Goal: Task Accomplishment & Management: Use online tool/utility

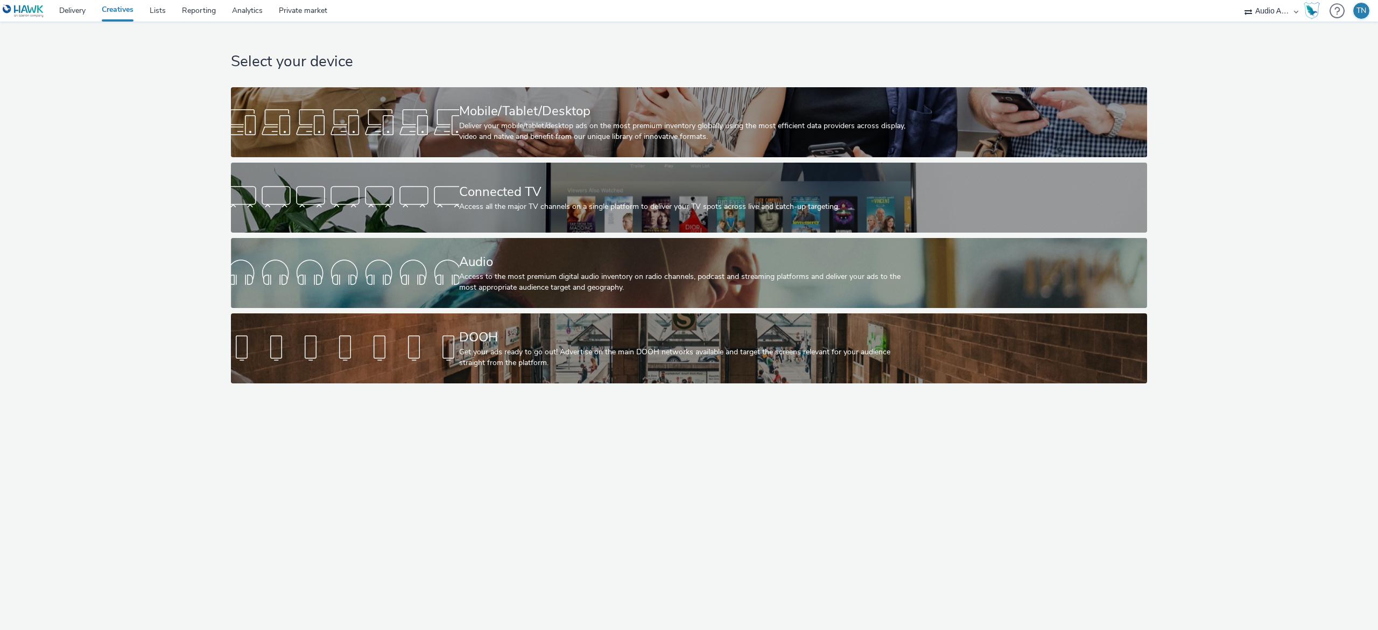
click at [480, 271] on div "Access to the most premium digital audio inventory on radio channels, podcast a…" at bounding box center [687, 282] width 456 height 22
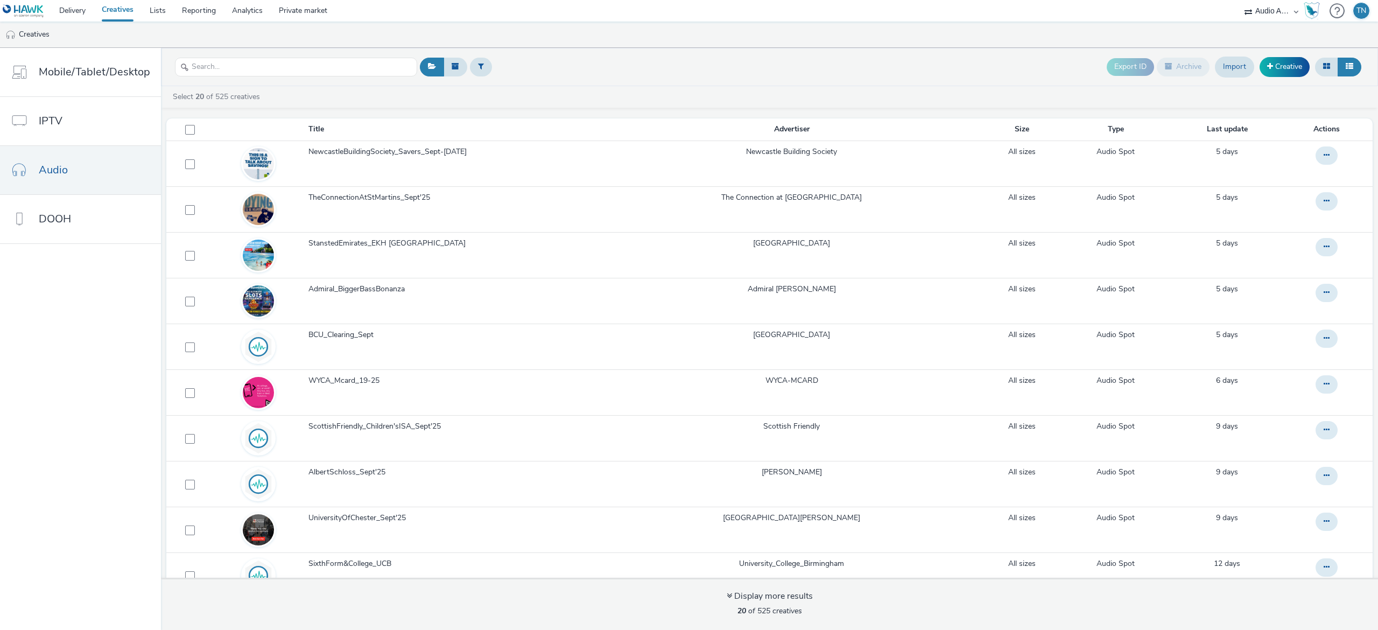
click at [1284, 75] on link "Creative" at bounding box center [1285, 66] width 50 height 19
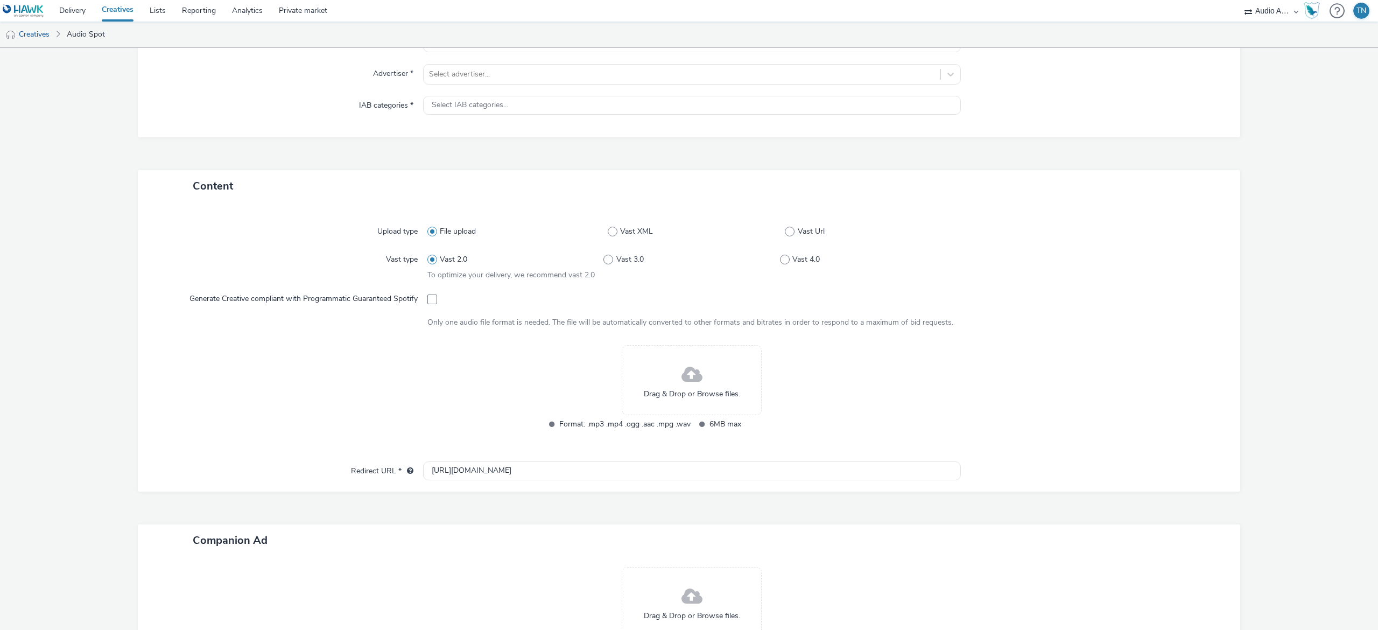
scroll to position [242, 0]
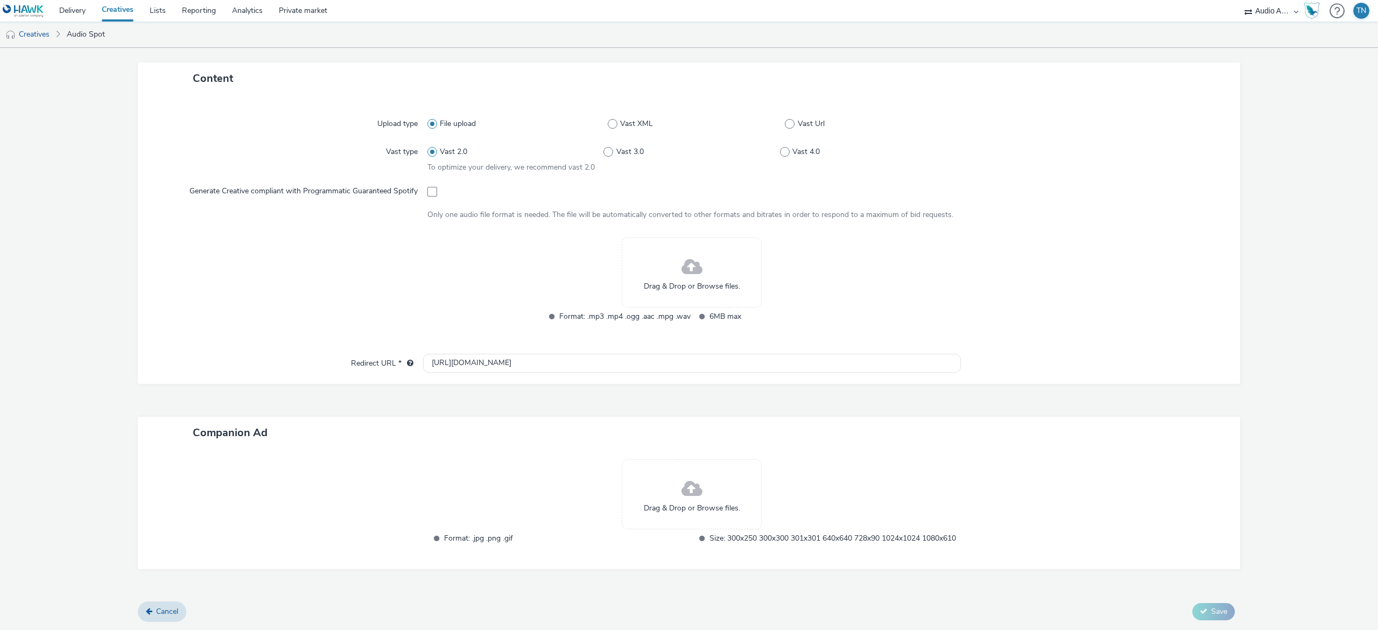
click at [662, 281] on span "Drag & Drop or Browse files." at bounding box center [692, 286] width 96 height 11
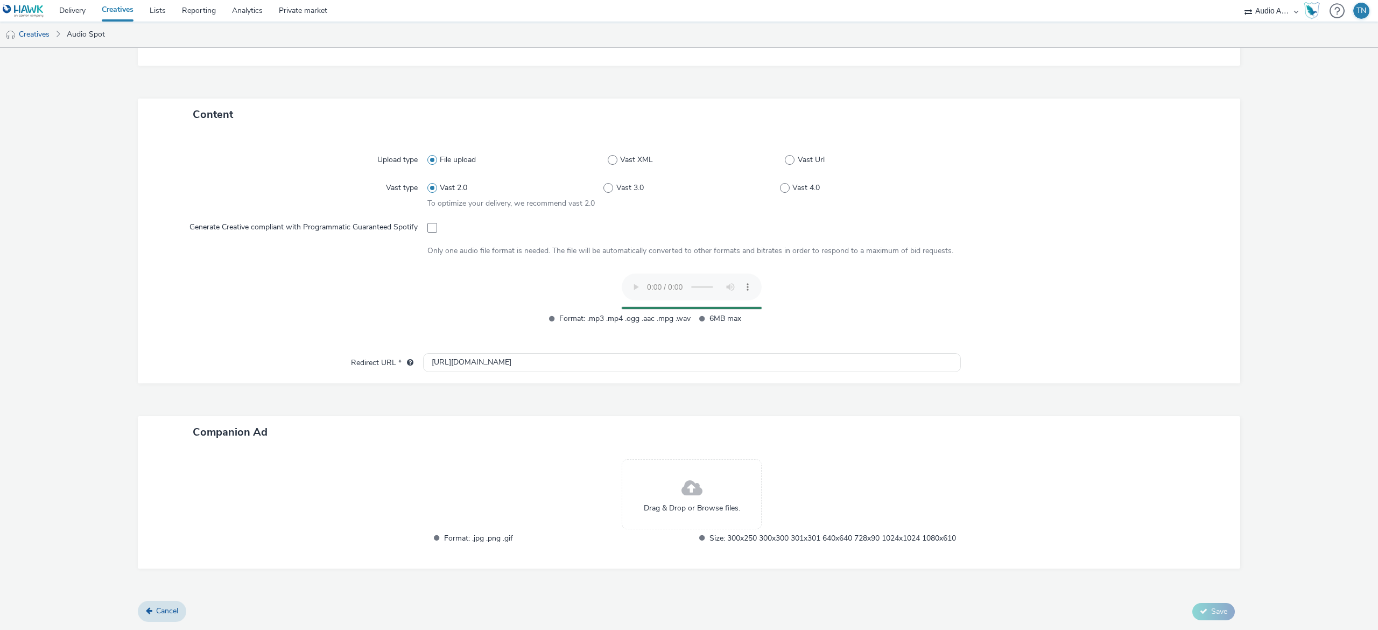
click at [681, 484] on span at bounding box center [691, 488] width 21 height 29
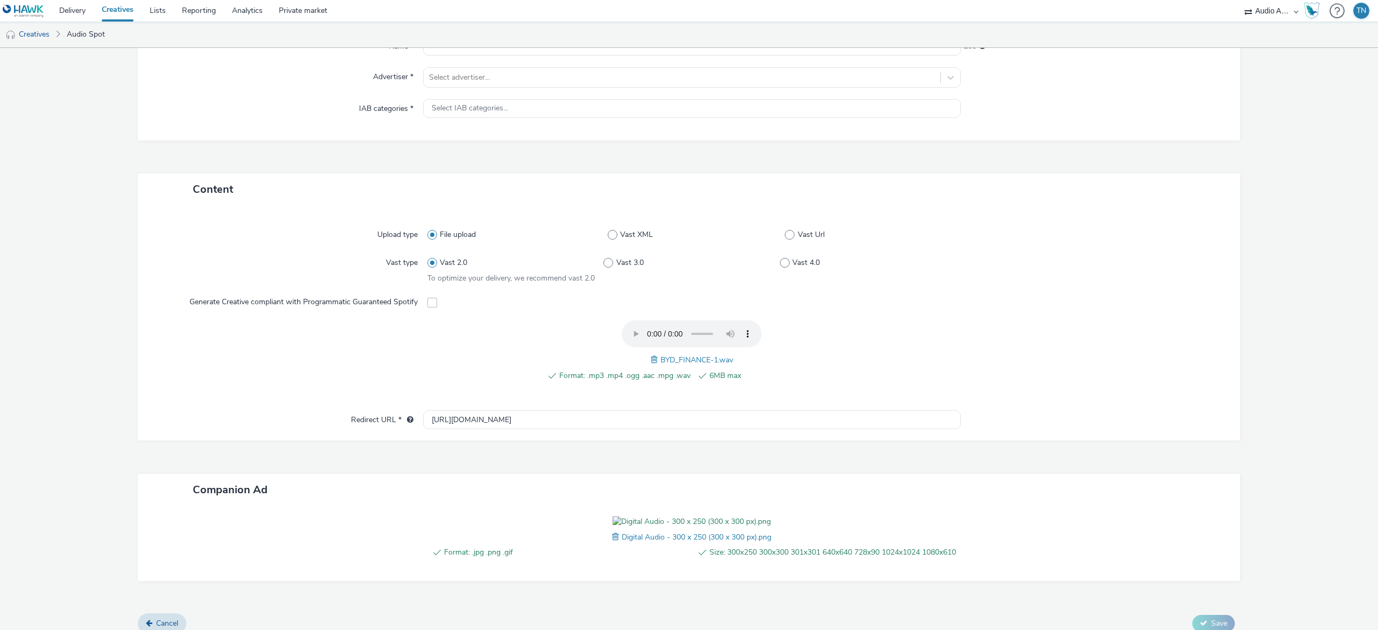
scroll to position [0, 0]
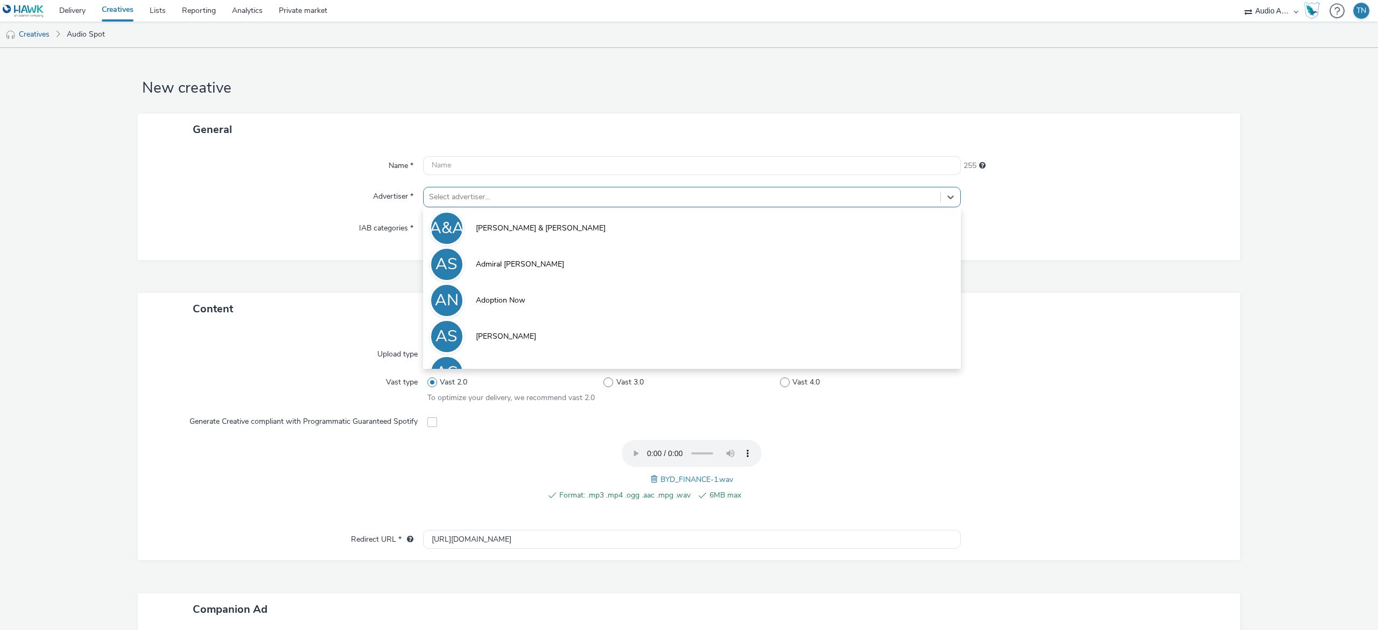
click at [645, 191] on div at bounding box center [682, 197] width 506 height 13
type input "by"
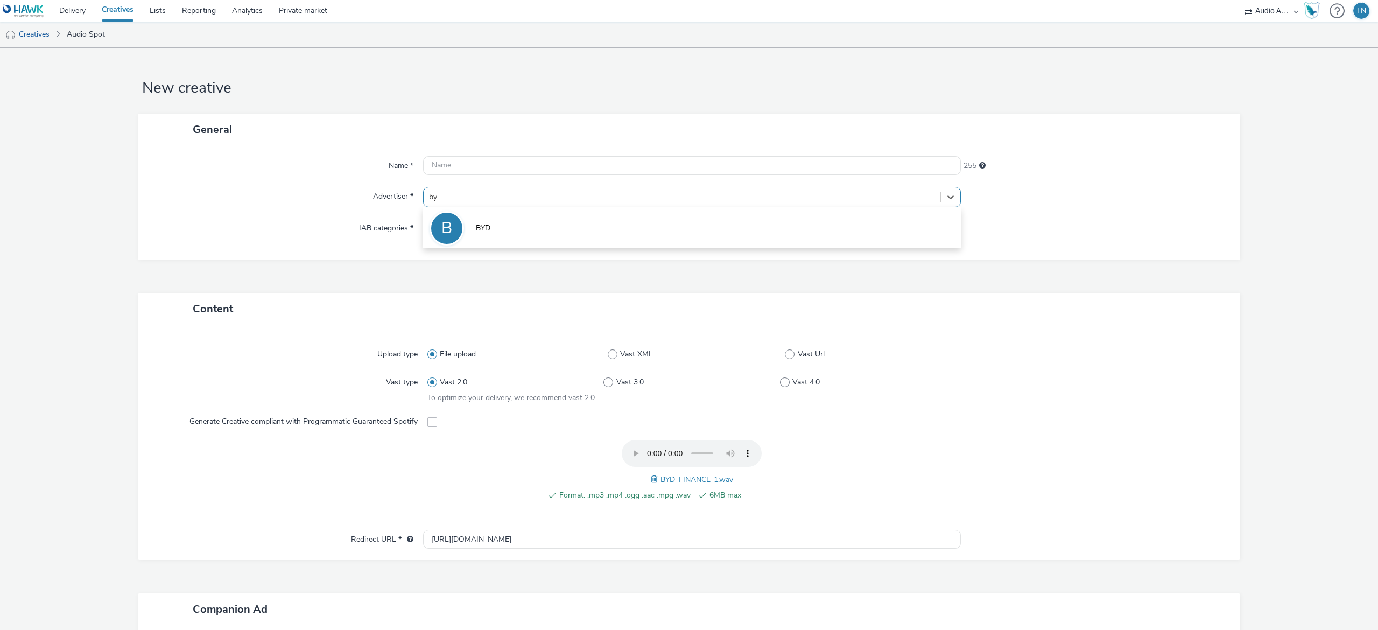
click at [575, 229] on li "B BYD" at bounding box center [692, 227] width 538 height 36
type input "http://www.byd.com"
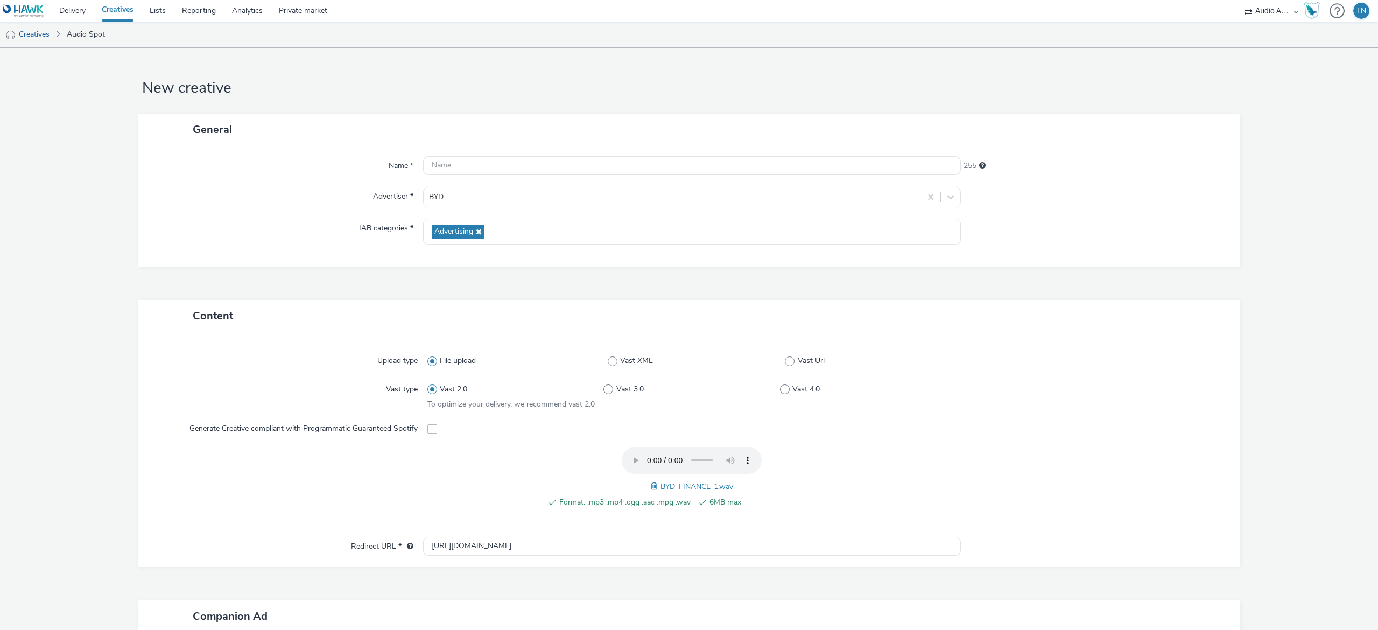
click at [474, 230] on icon at bounding box center [477, 232] width 9 height 8
click at [458, 231] on span "Select IAB categories..." at bounding box center [470, 227] width 76 height 9
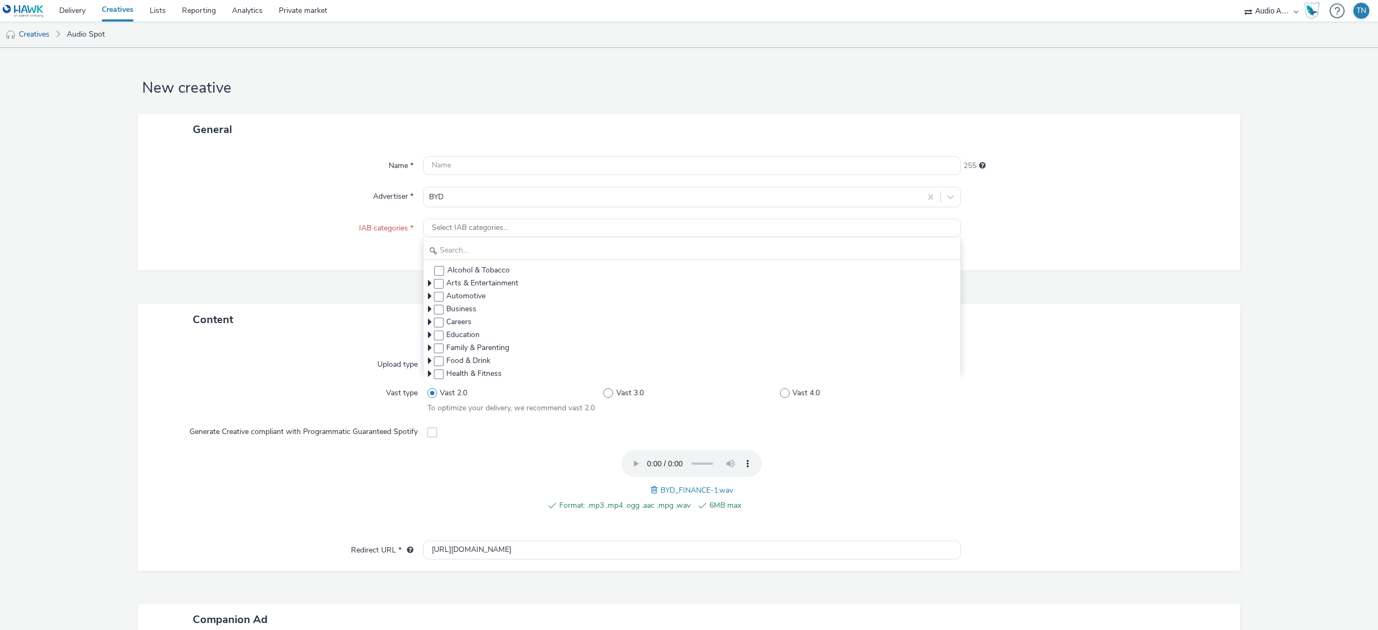
click at [434, 297] on span at bounding box center [439, 297] width 10 height 10
checkbox input "true"
click at [334, 247] on div "Name * 255 Advertiser * BYD IAB categories * Automotive Alcohol & Tobacco Arts …" at bounding box center [689, 206] width 1102 height 122
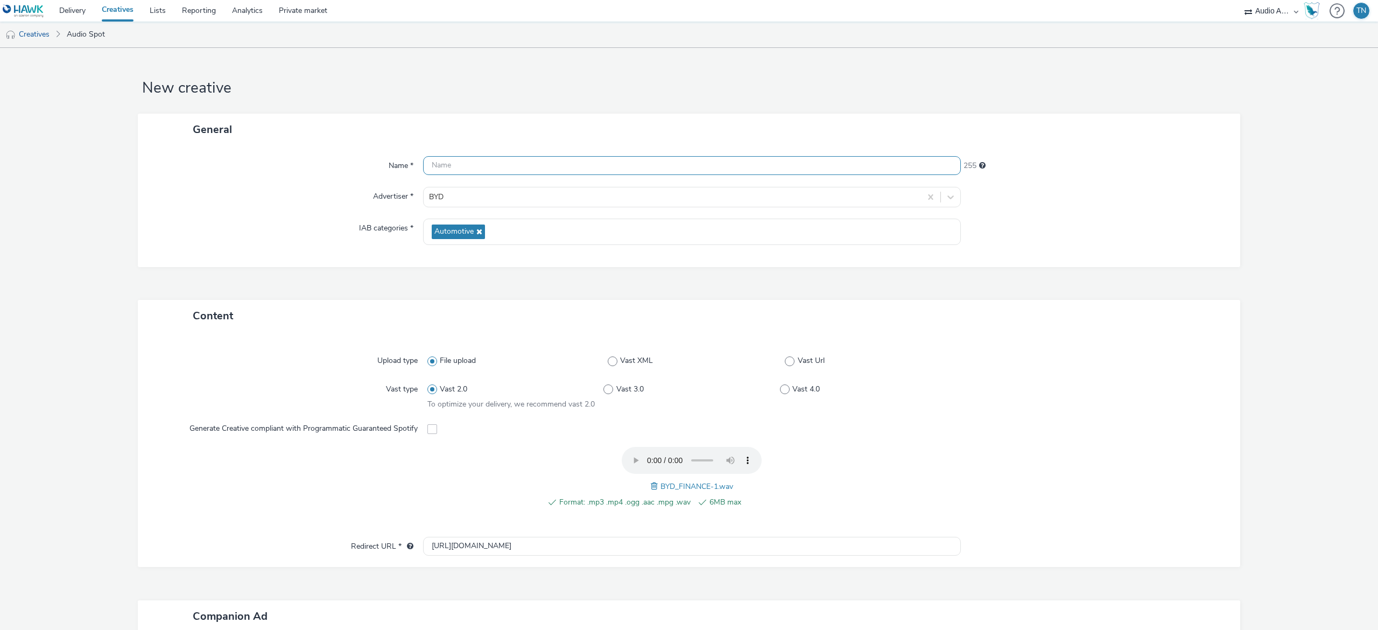
click at [463, 163] on input "text" at bounding box center [692, 165] width 538 height 19
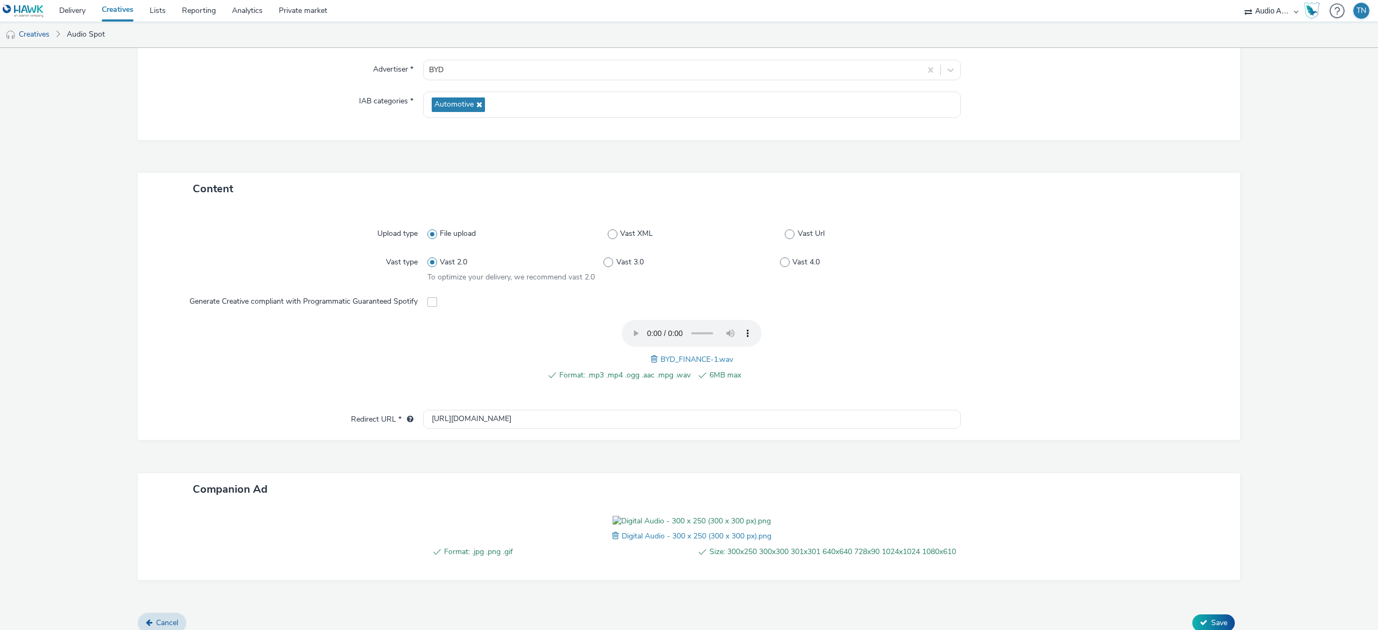
scroll to position [128, 0]
type input "BYD_Bridgend"
drag, startPoint x: 507, startPoint y: 416, endPoint x: 397, endPoint y: 404, distance: 110.4
click at [397, 404] on div "Upload type File upload Vast XML Vast Url Vast type Vast 2.0 Vast 3.0 Vast 4.0 …" at bounding box center [689, 320] width 1102 height 235
paste input "s://www.sinclairgroup.co.uk/byd/offers/"
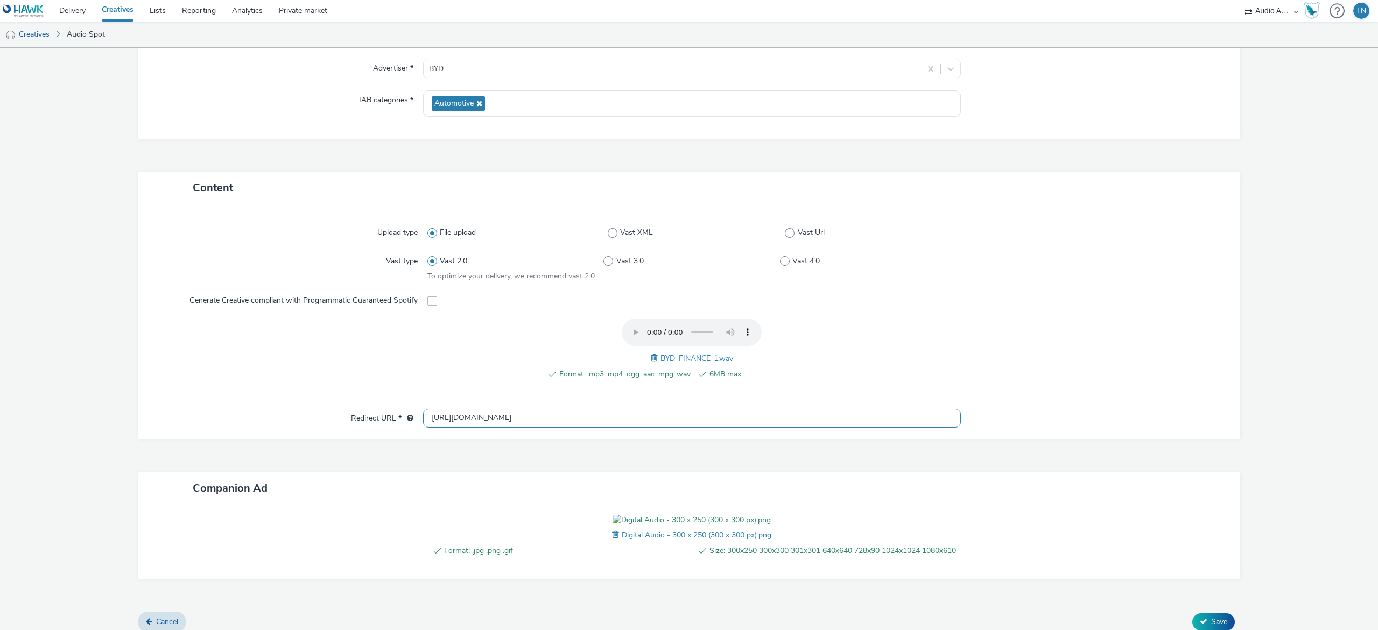
type input "https://www.sinclairgroup.co.uk/byd/offers/"
click at [897, 331] on div "Format: .mp3 .mp4 .ogg .aac .mpg .wav 6MB max BYD_FINANCE-1.wav" at bounding box center [691, 355] width 529 height 73
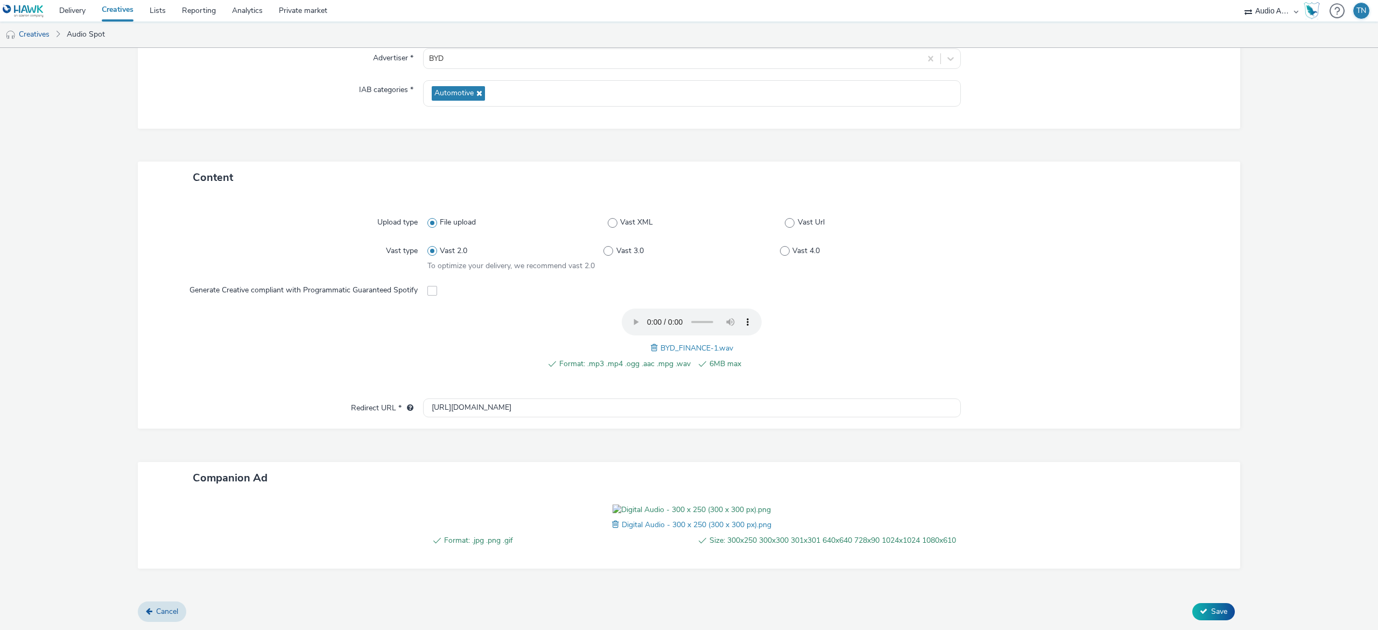
scroll to position [210, 0]
click at [1211, 613] on span "Save" at bounding box center [1219, 611] width 16 height 10
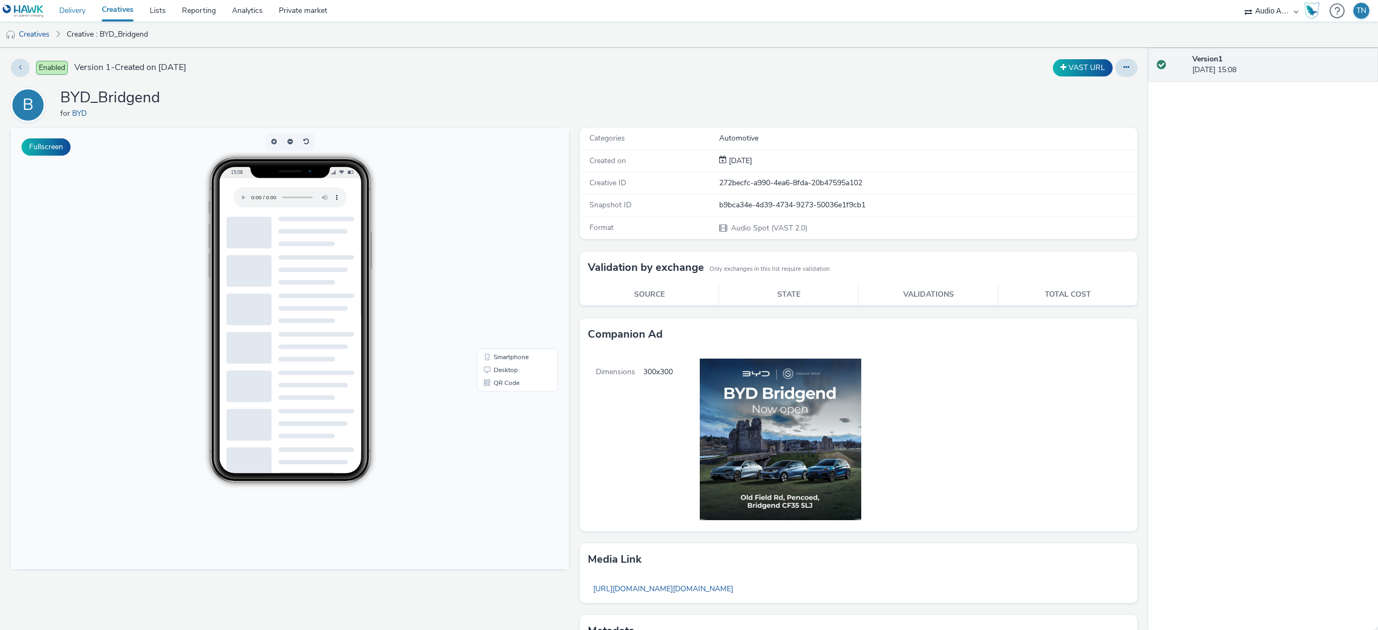
click at [69, 10] on link "Delivery" at bounding box center [72, 11] width 43 height 22
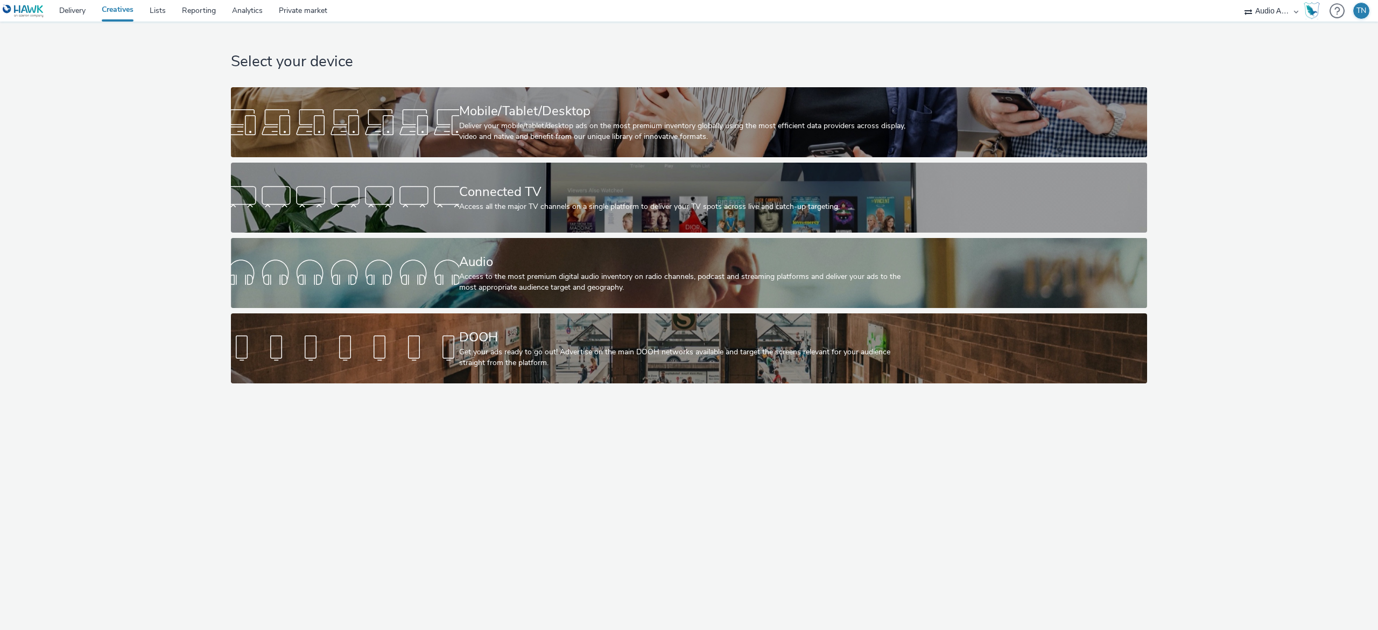
click at [540, 249] on div "Audio Access to the most premium digital audio inventory on radio channels, pod…" at bounding box center [687, 273] width 456 height 70
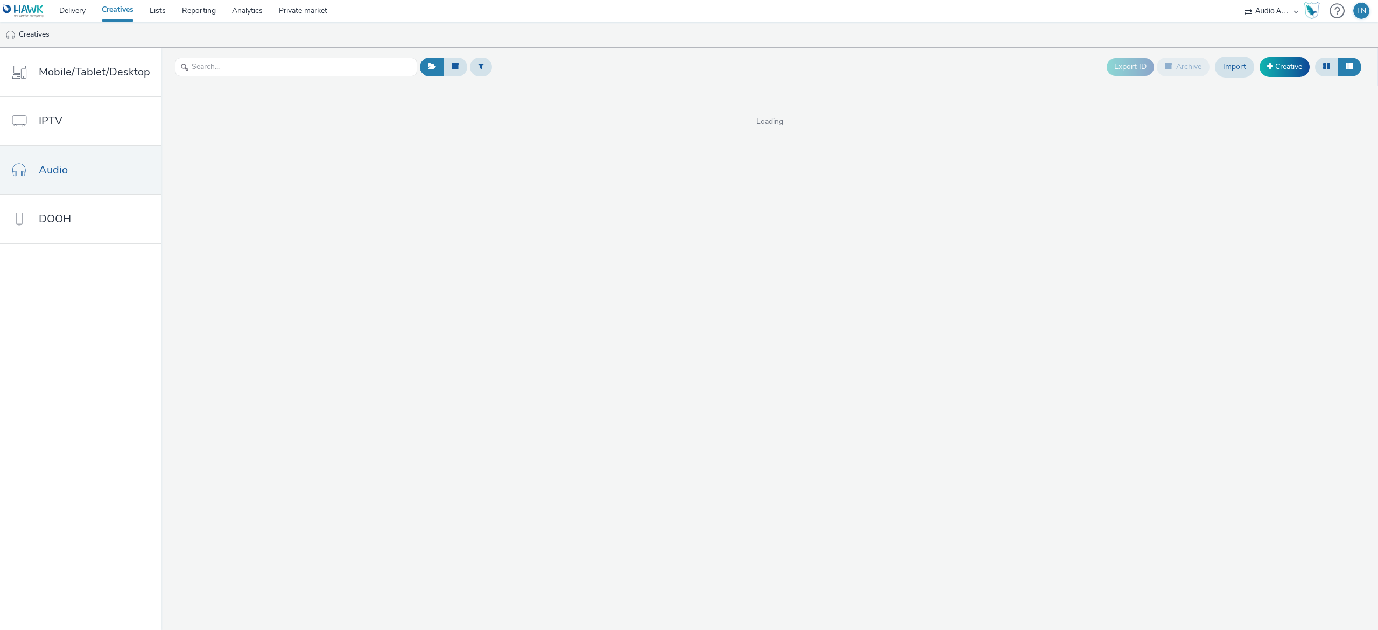
click at [1292, 71] on link "Creative" at bounding box center [1285, 66] width 50 height 19
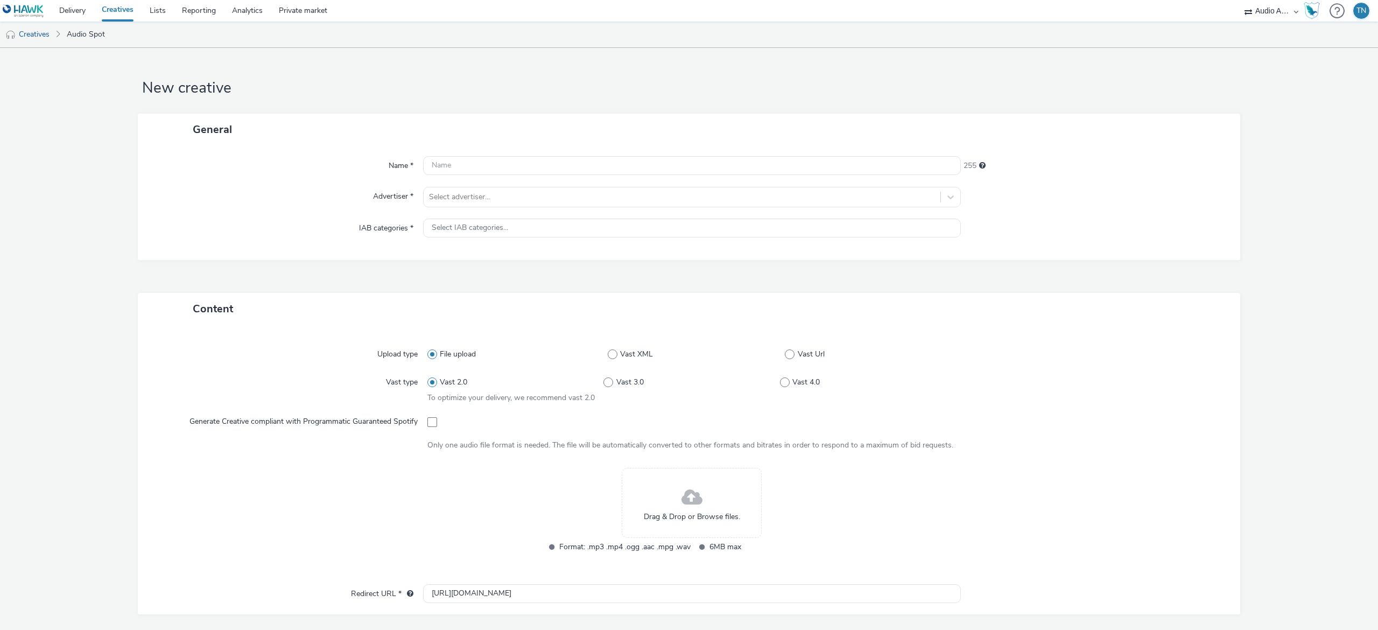
click at [715, 482] on div "Drag & Drop or Browse files." at bounding box center [692, 503] width 140 height 70
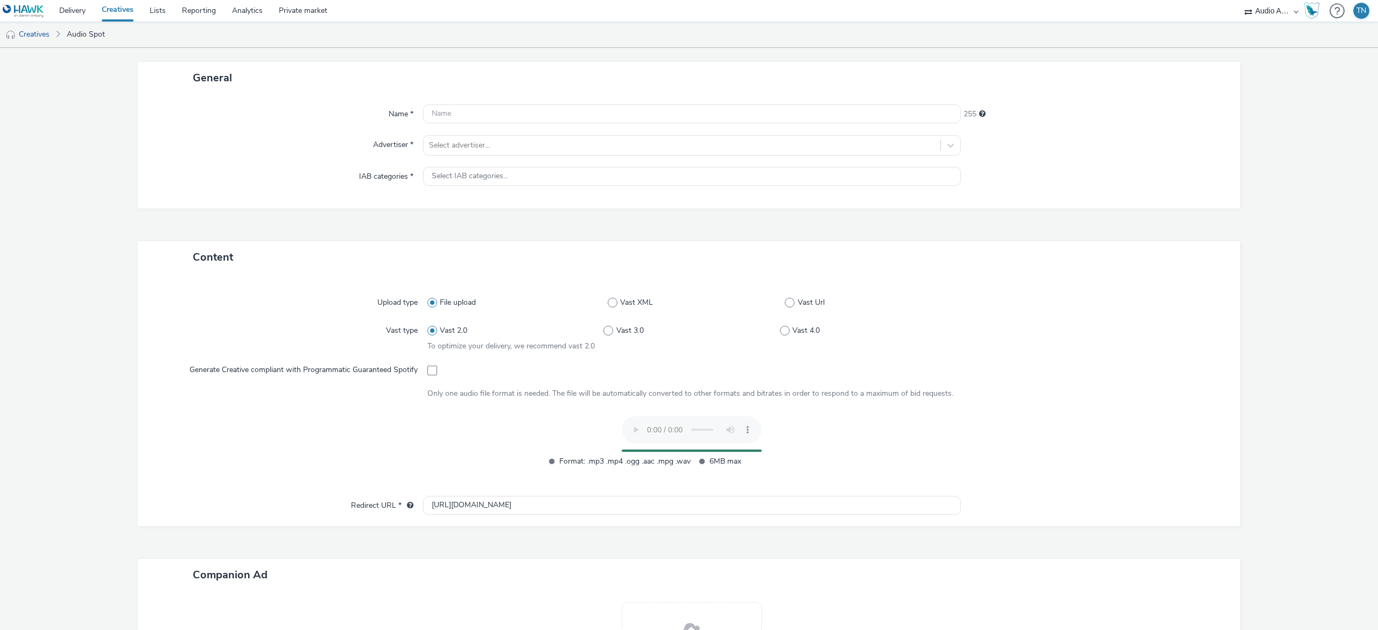
scroll to position [54, 0]
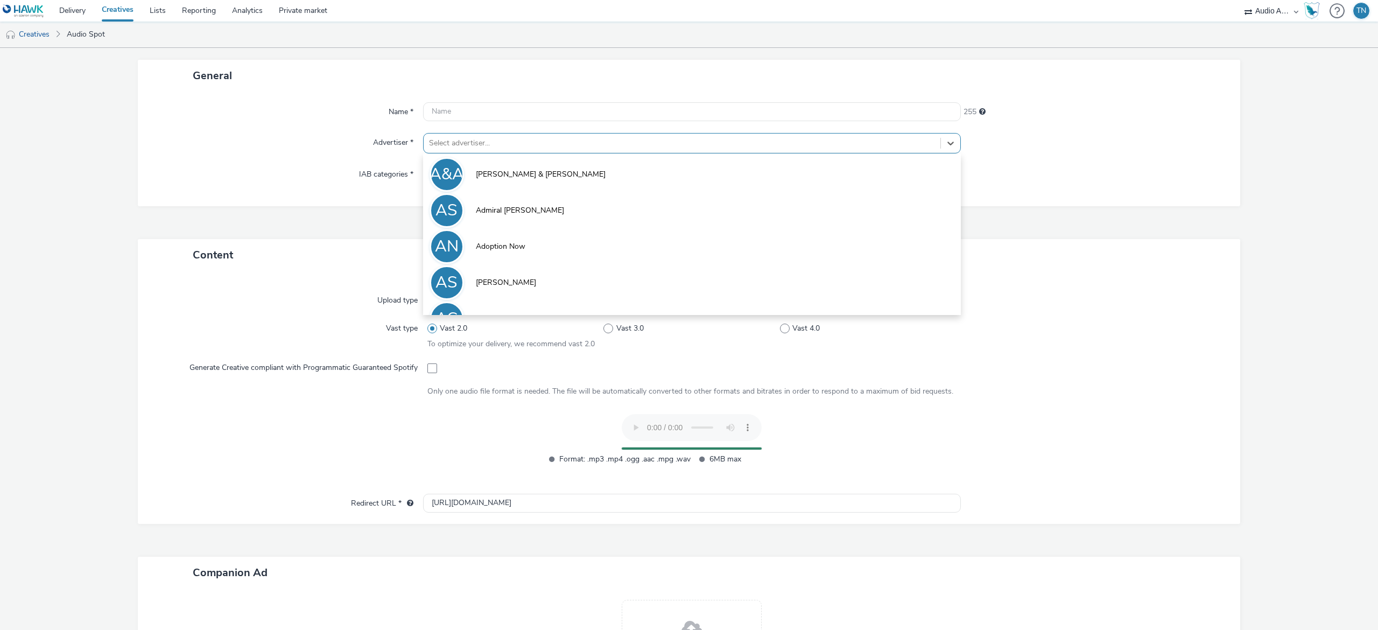
click at [494, 148] on div at bounding box center [682, 143] width 506 height 13
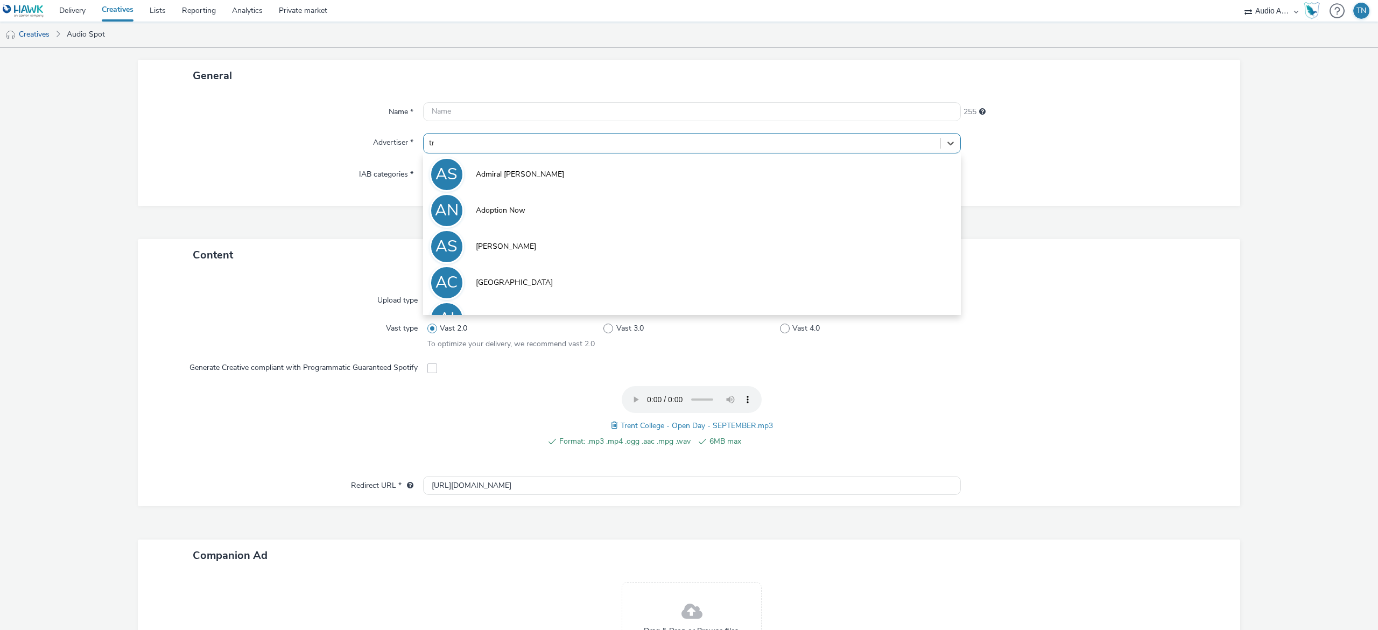
type input "tre"
click at [491, 269] on li "[PERSON_NAME][GEOGRAPHIC_DATA]" at bounding box center [692, 282] width 538 height 36
type input "[URL][DOMAIN_NAME]"
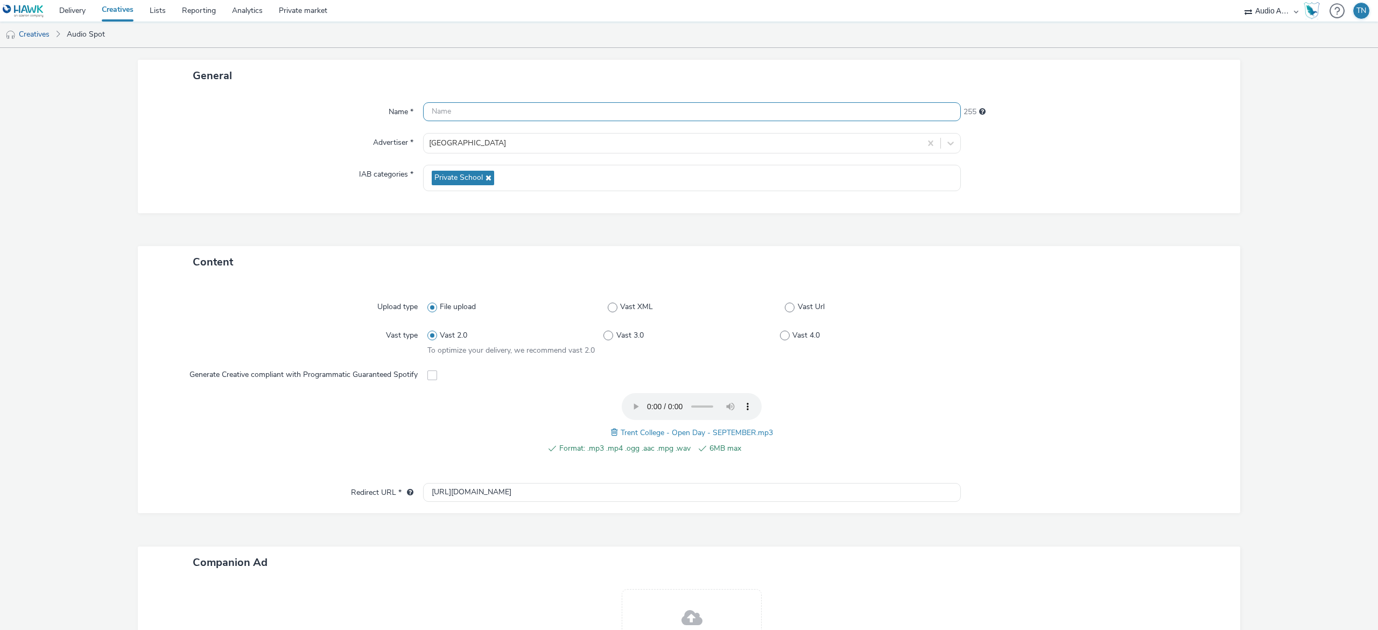
click at [496, 113] on input "text" at bounding box center [692, 111] width 538 height 19
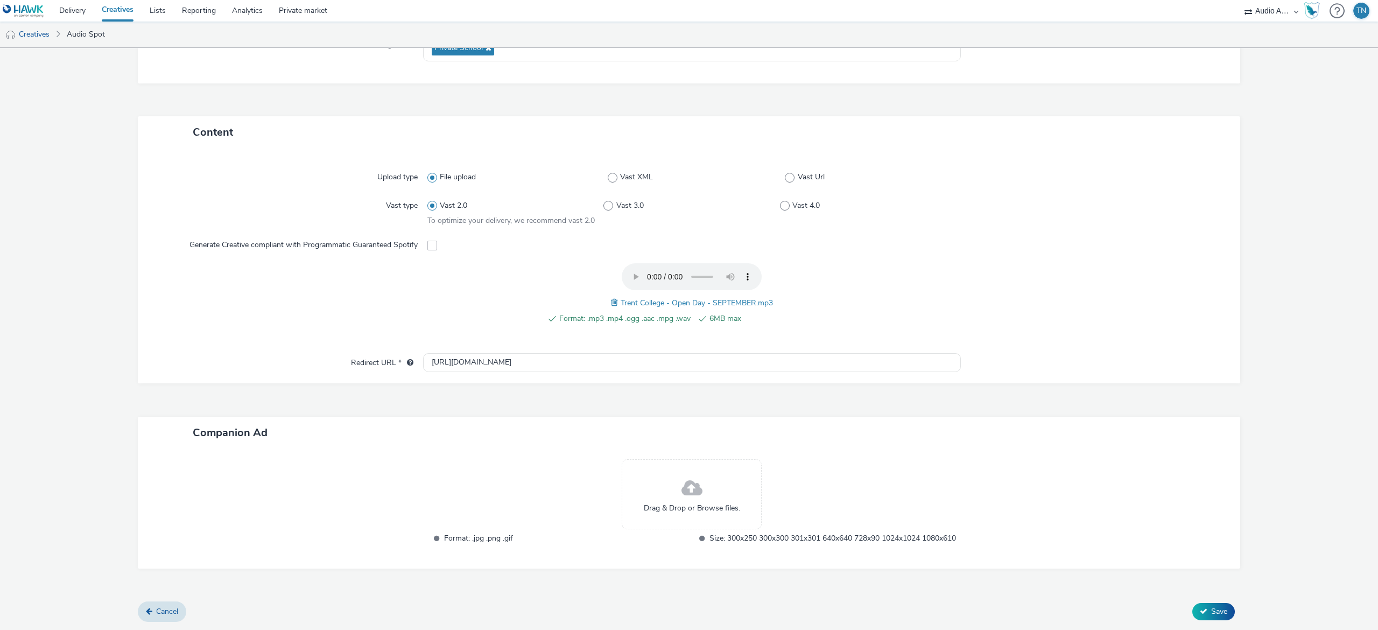
type input "TrentCollege_Sept'25_OpenDay"
drag, startPoint x: 571, startPoint y: 347, endPoint x: 352, endPoint y: 325, distance: 220.1
click at [352, 325] on div "Upload type File upload Vast XML Vast Url Vast type Vast 2.0 Vast 3.0 Vast 4.0 …" at bounding box center [689, 265] width 1102 height 235
paste input "s://[DOMAIN_NAME][URL]"
type input "[URL][DOMAIN_NAME]"
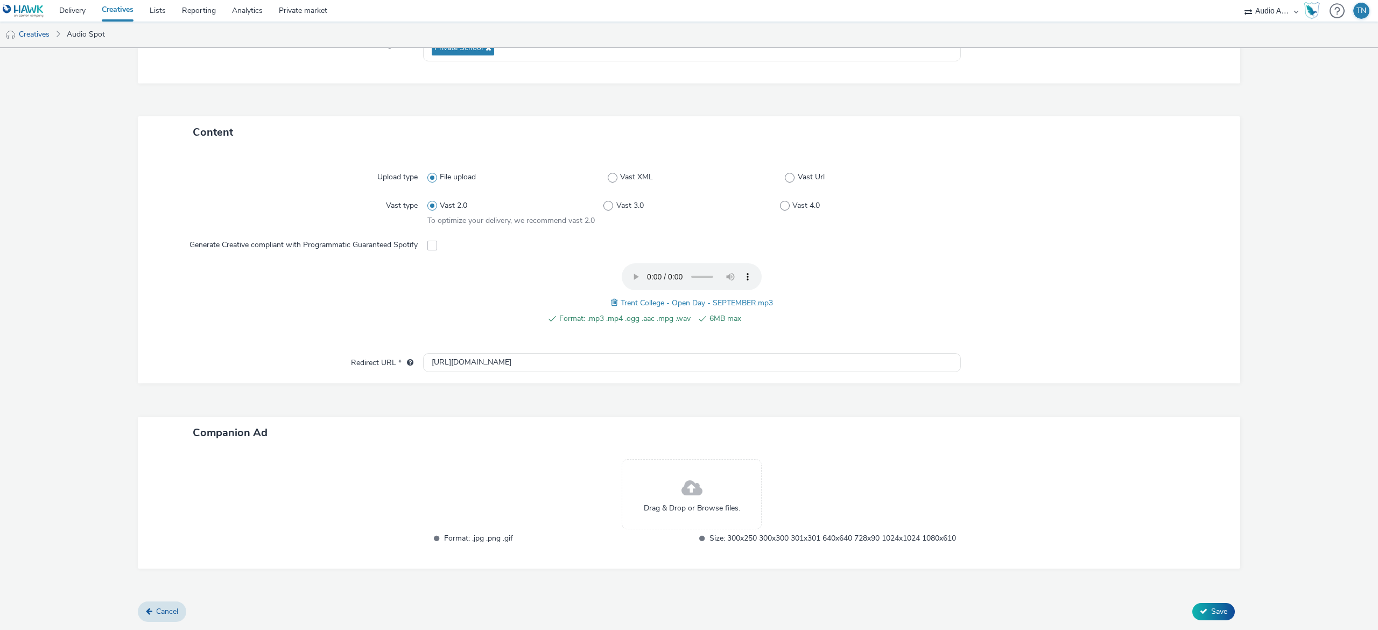
click at [1211, 609] on span "Save" at bounding box center [1219, 611] width 16 height 10
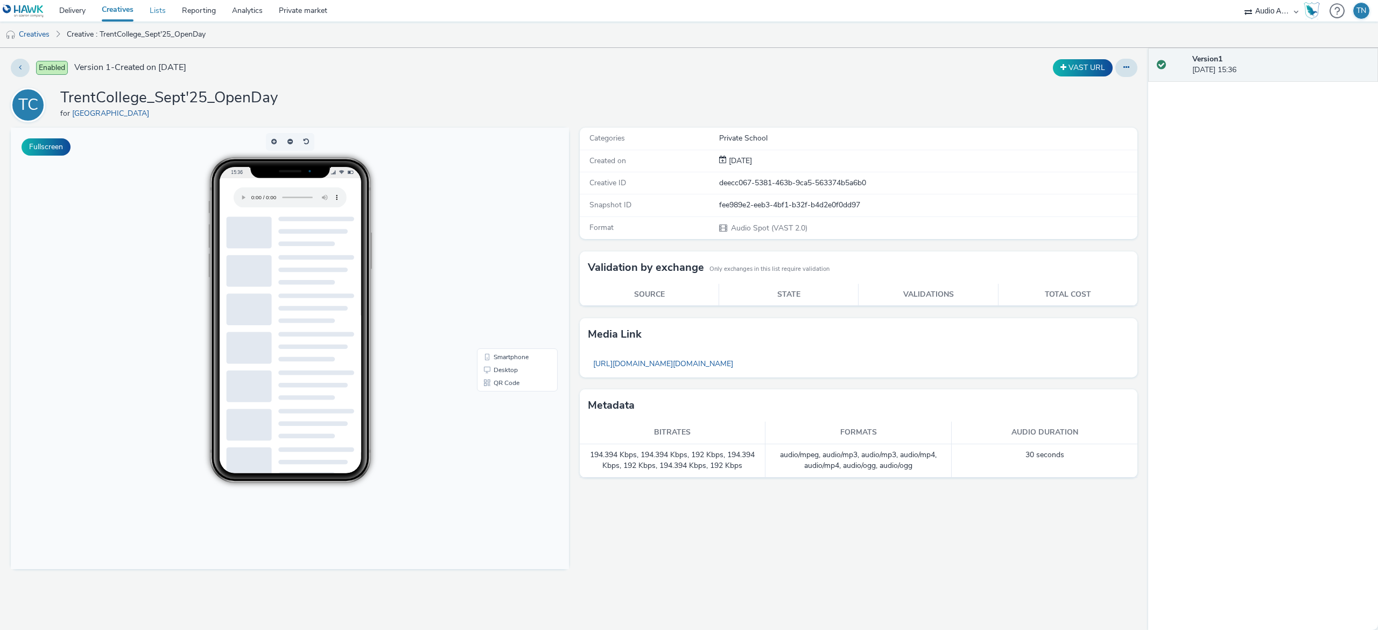
click at [158, 11] on link "Lists" at bounding box center [158, 11] width 32 height 22
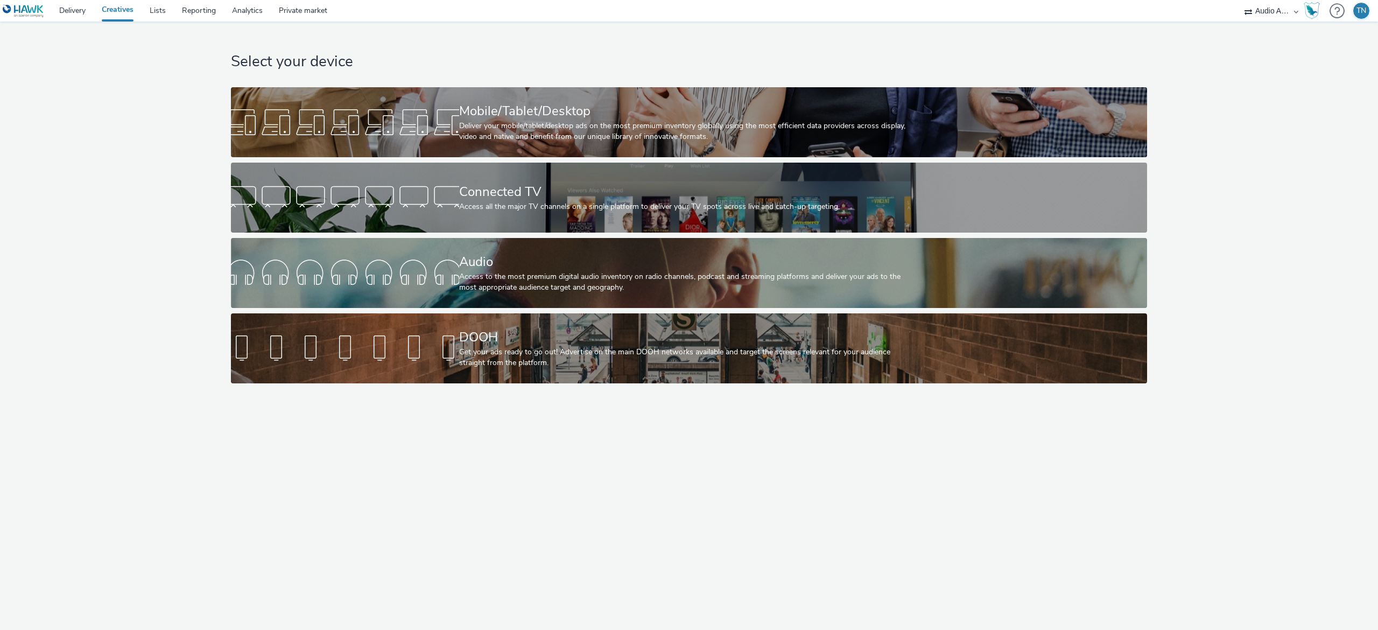
click at [492, 307] on div "Audio Access to the most premium digital audio inventory on radio channels, pod…" at bounding box center [687, 273] width 456 height 70
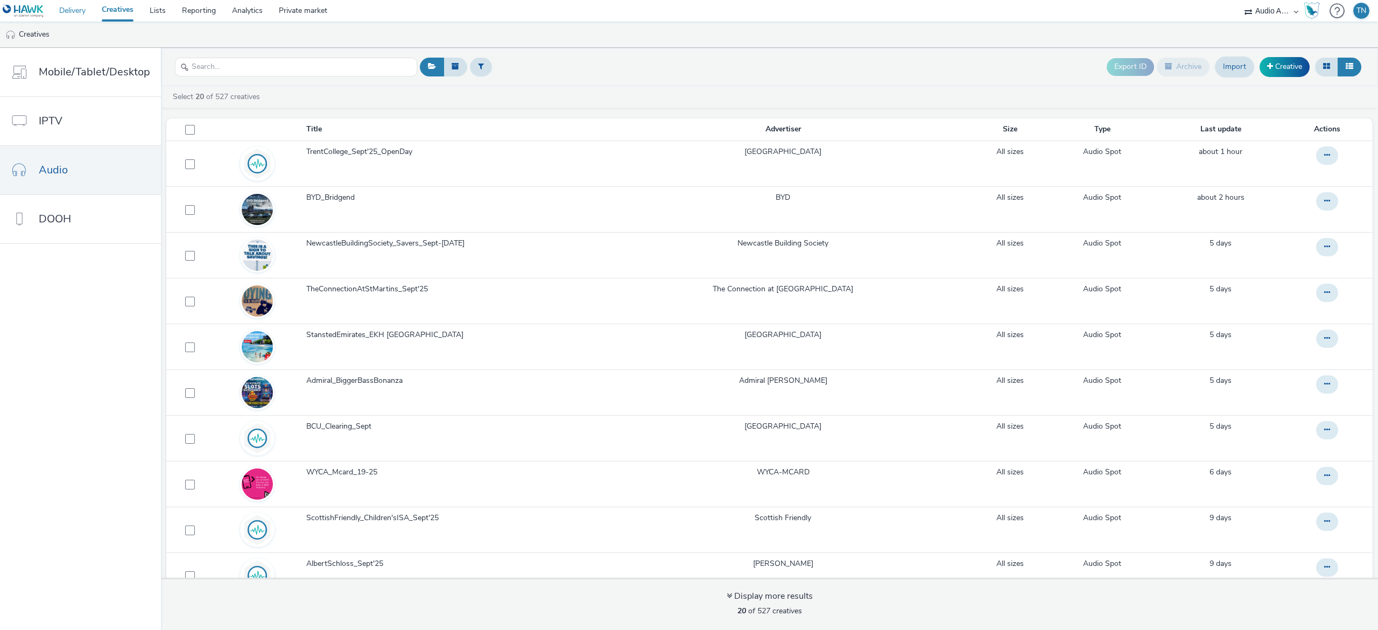
click at [67, 10] on link "Delivery" at bounding box center [72, 11] width 43 height 22
